Goal: Task Accomplishment & Management: Manage account settings

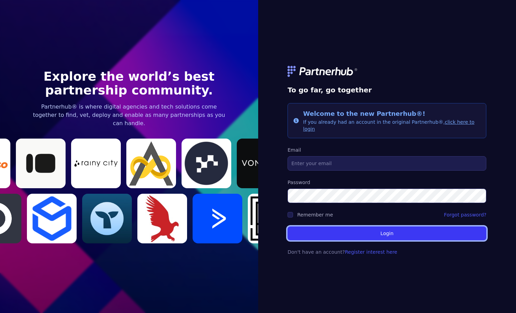
click at [353, 231] on button "Login" at bounding box center [387, 234] width 199 height 14
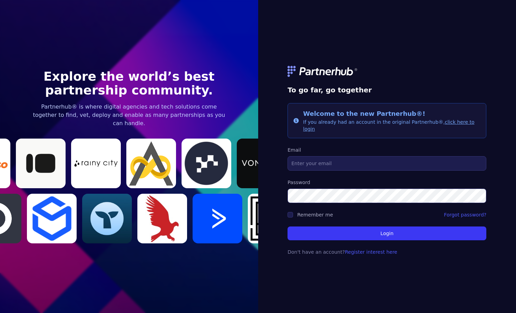
type input "[PERSON_NAME][EMAIL_ADDRESS][DOMAIN_NAME]"
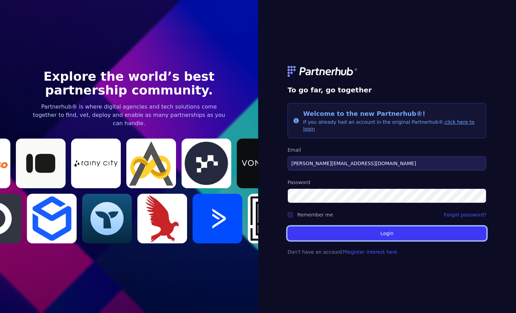
click at [383, 231] on button "Login" at bounding box center [387, 234] width 199 height 14
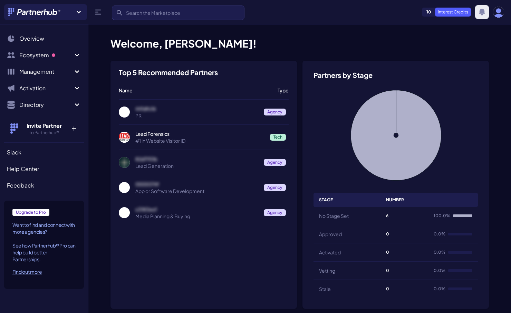
click at [485, 12] on icon "button" at bounding box center [482, 12] width 8 height 8
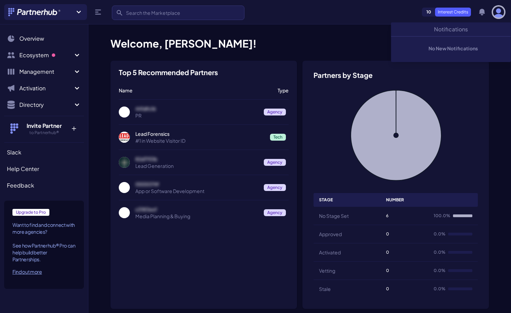
click at [500, 13] on img "button" at bounding box center [498, 12] width 11 height 11
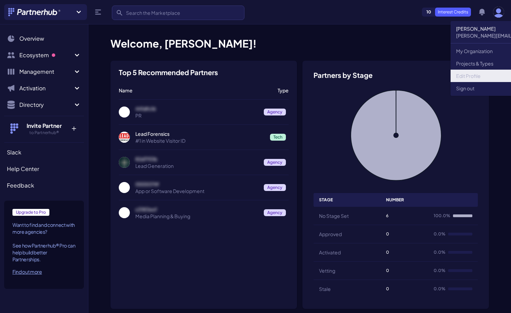
click at [471, 77] on link "Edit Profile" at bounding box center [516, 76] width 133 height 12
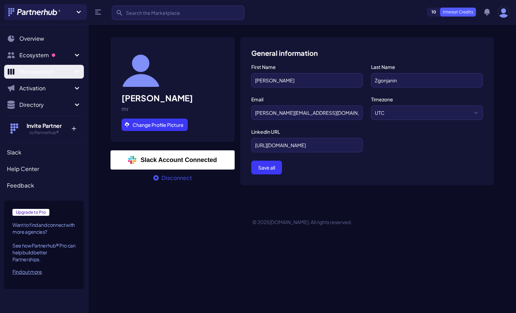
click at [74, 71] on icon "Sidebar" at bounding box center [77, 72] width 8 height 8
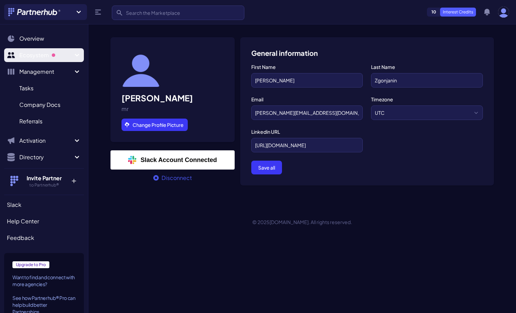
click at [67, 54] on span "Ecosystem" at bounding box center [46, 55] width 54 height 8
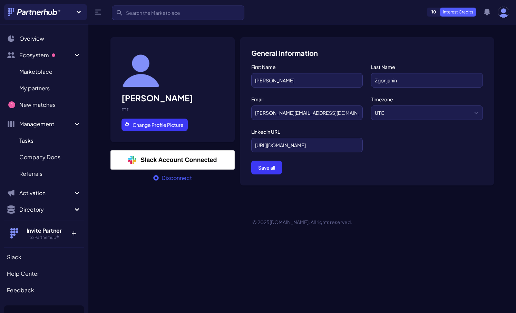
click at [78, 13] on icon at bounding box center [79, 12] width 8 height 8
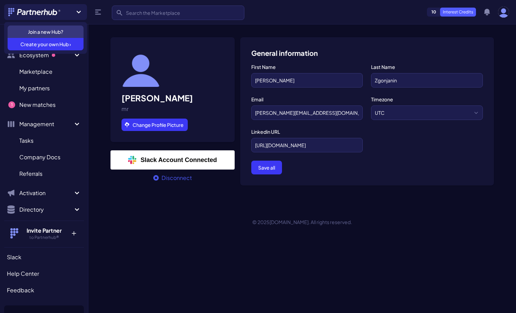
click at [78, 13] on icon at bounding box center [79, 12] width 8 height 8
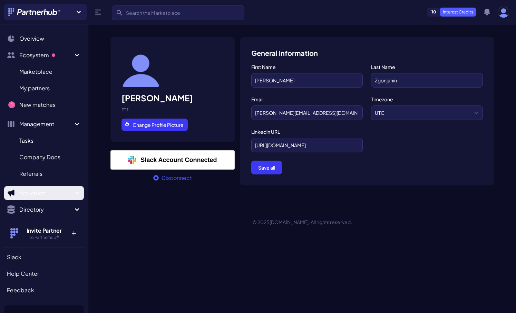
click at [73, 194] on icon "Sidebar" at bounding box center [77, 193] width 8 height 8
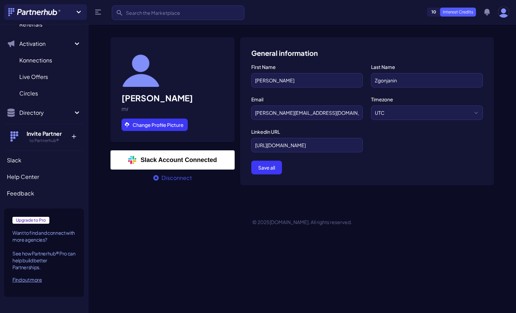
scroll to position [166, 0]
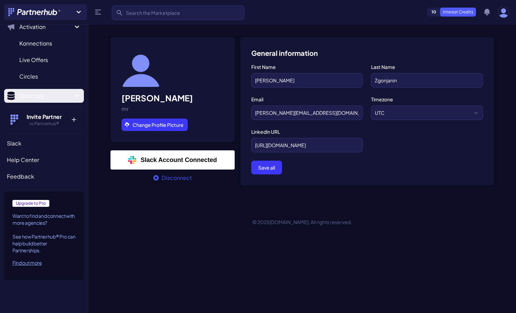
click at [64, 97] on span "Directory" at bounding box center [46, 96] width 54 height 8
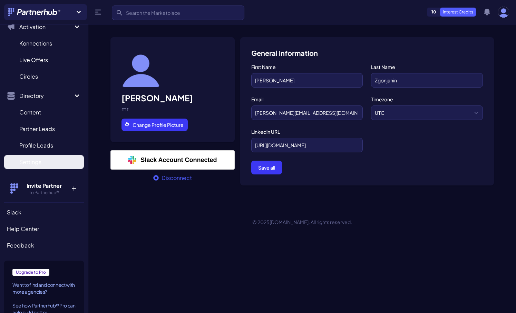
click at [36, 166] on span "Settings" at bounding box center [30, 162] width 22 height 8
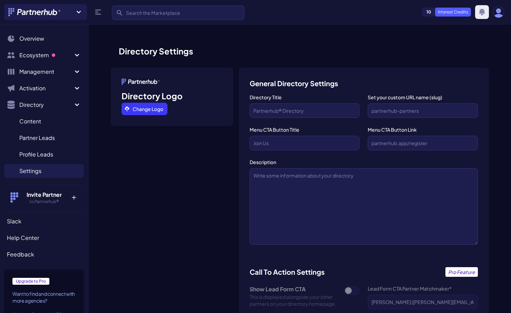
click at [478, 12] on icon "button" at bounding box center [482, 12] width 8 height 8
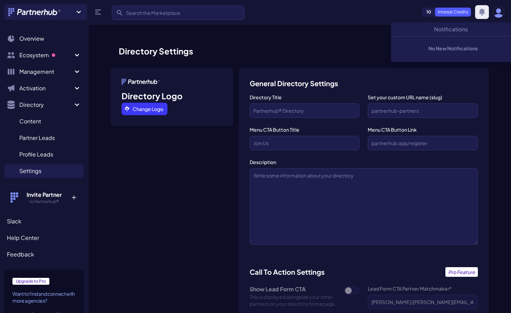
click at [478, 12] on icon "button" at bounding box center [482, 12] width 8 height 8
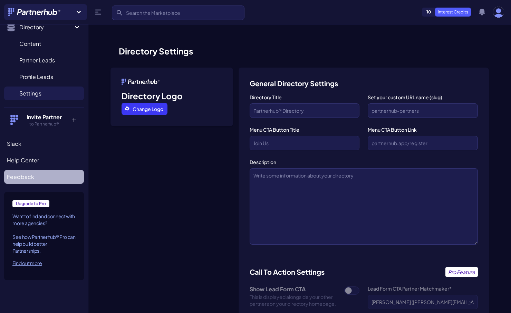
scroll to position [78, 0]
click at [503, 11] on img "button" at bounding box center [498, 12] width 11 height 11
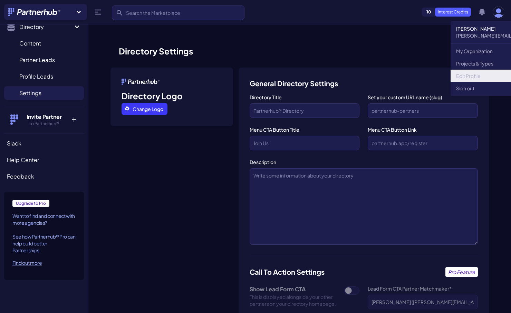
click at [467, 74] on link "Edit Profile" at bounding box center [516, 76] width 133 height 12
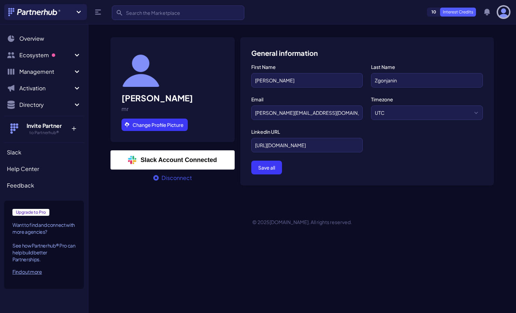
click at [503, 12] on img "button" at bounding box center [503, 12] width 11 height 11
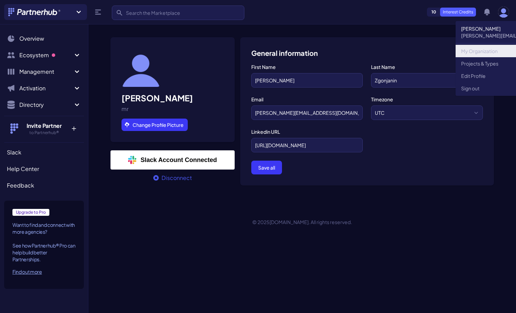
click at [484, 51] on link "My Organization" at bounding box center [522, 51] width 133 height 12
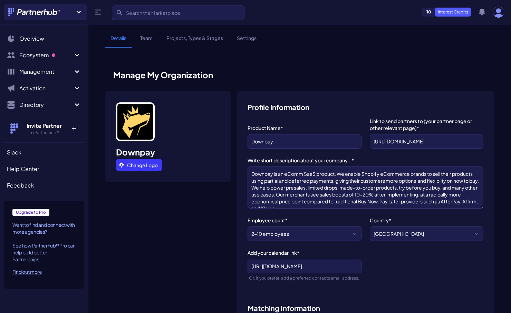
click at [238, 35] on link "Settings" at bounding box center [246, 41] width 31 height 13
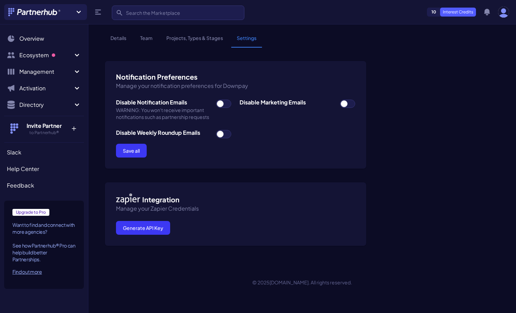
click at [225, 104] on span at bounding box center [223, 104] width 15 height 8
click at [216, 100] on input "checkbox" at bounding box center [216, 99] width 0 height 0
checkbox input "true"
click at [349, 104] on span at bounding box center [347, 104] width 15 height 8
click at [340, 100] on input "checkbox" at bounding box center [340, 99] width 0 height 0
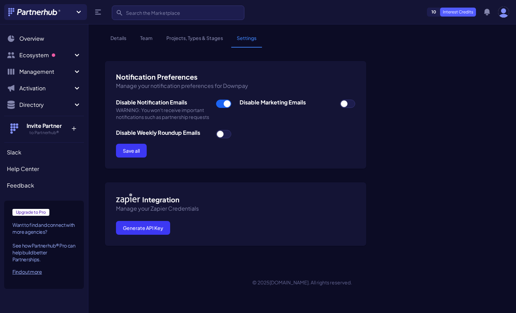
checkbox input "true"
click at [222, 135] on span at bounding box center [223, 134] width 15 height 8
click at [216, 130] on input "checkbox" at bounding box center [216, 130] width 0 height 0
checkbox input "true"
click at [124, 155] on button "Save all" at bounding box center [131, 151] width 31 height 14
